Goal: Transaction & Acquisition: Purchase product/service

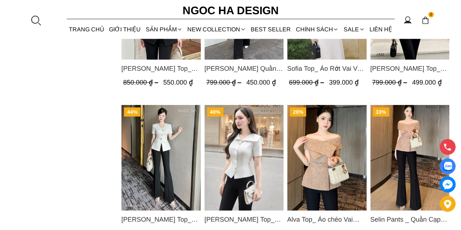
scroll to position [947, 0]
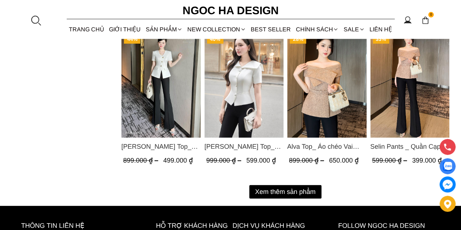
click at [271, 189] on button "Xem thêm sản phẩm" at bounding box center [285, 191] width 72 height 13
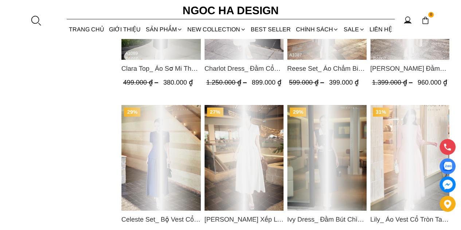
scroll to position [1384, 0]
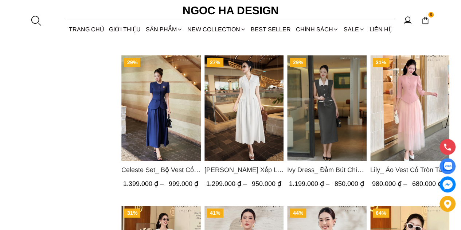
click at [164, 129] on img "Product image - Celeste Set_ Bộ Vest Cổ Tròn Chân Váy Nhún Xòe Màu Xanh Bò BJ142" at bounding box center [160, 108] width 79 height 106
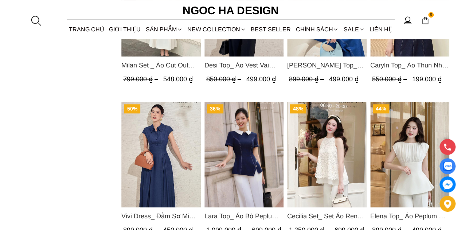
scroll to position [1712, 0]
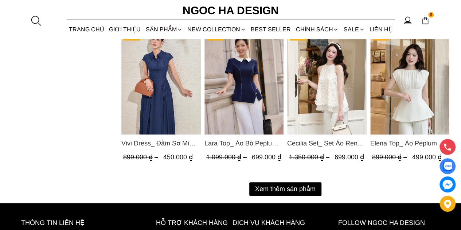
click at [293, 185] on button "Xem thêm sản phẩm" at bounding box center [285, 188] width 72 height 13
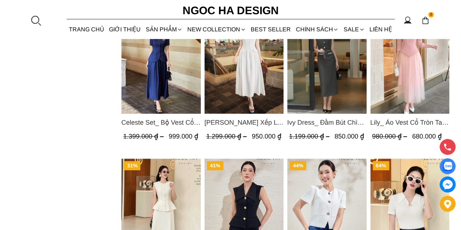
scroll to position [1421, 0]
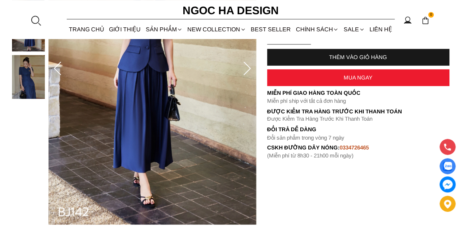
scroll to position [182, 0]
